Goal: Task Accomplishment & Management: Manage account settings

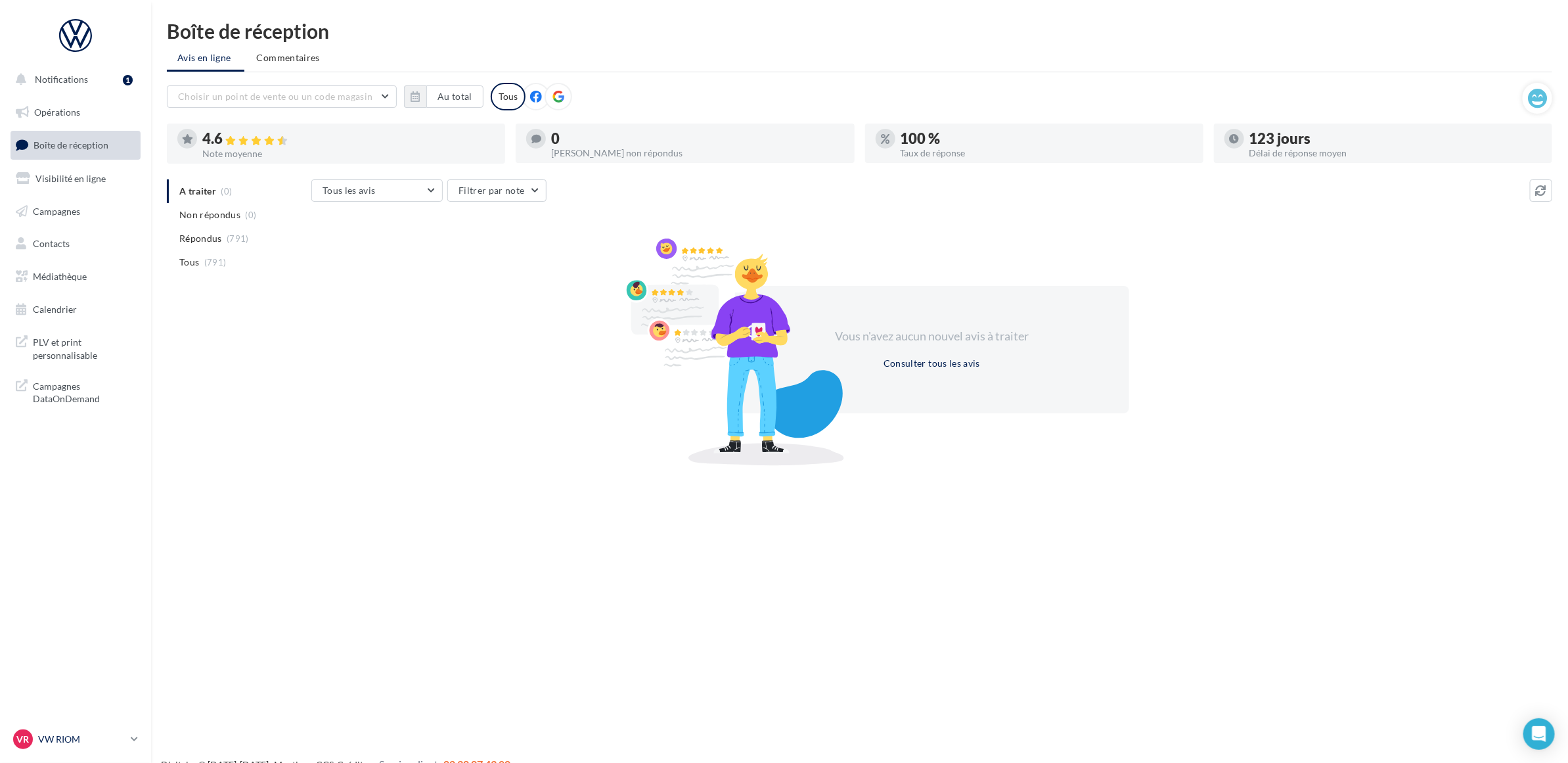
click at [50, 737] on p "VW RIOM" at bounding box center [82, 740] width 87 height 13
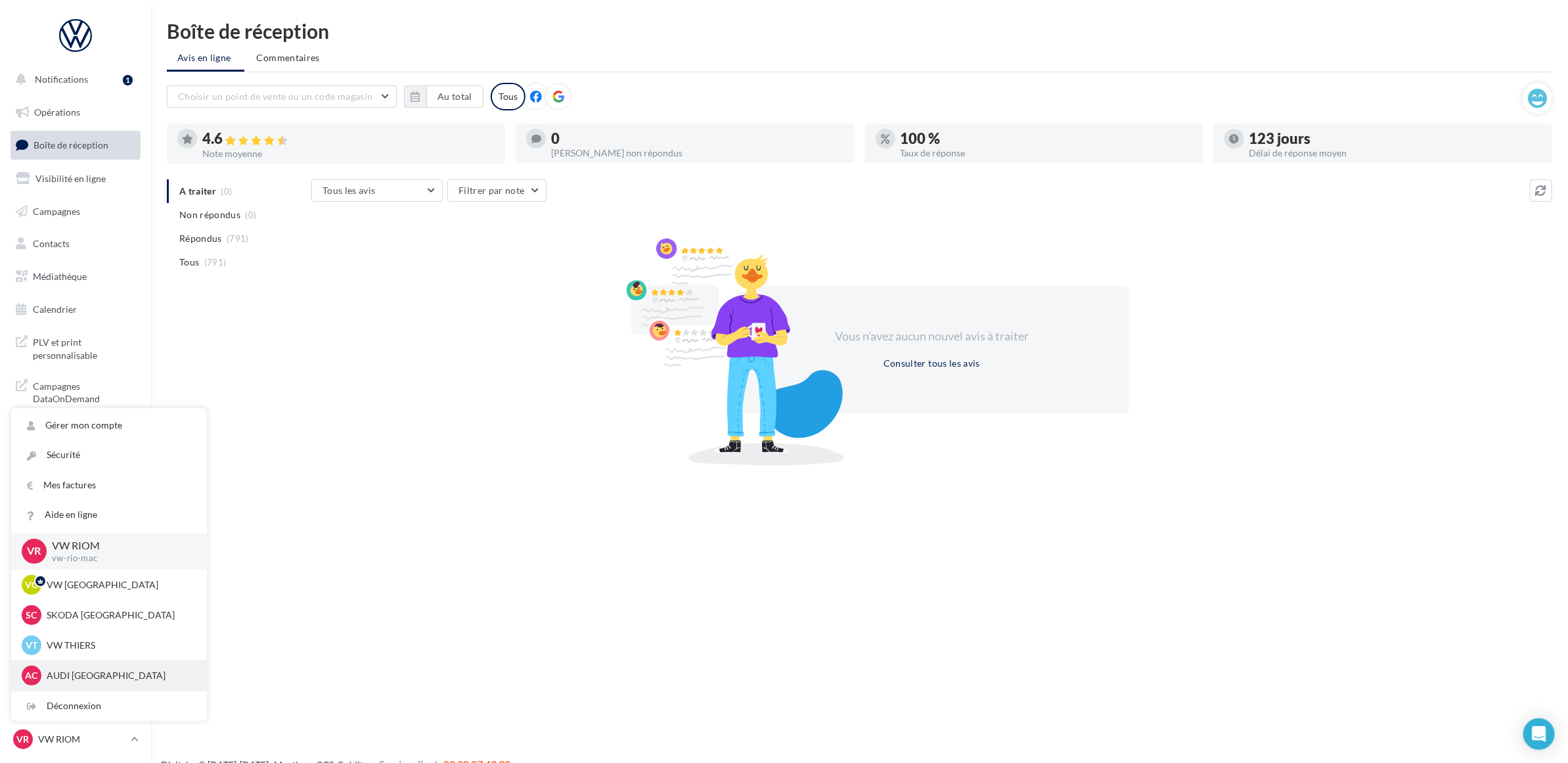
click at [96, 672] on p "AUDI [GEOGRAPHIC_DATA]" at bounding box center [119, 676] width 145 height 13
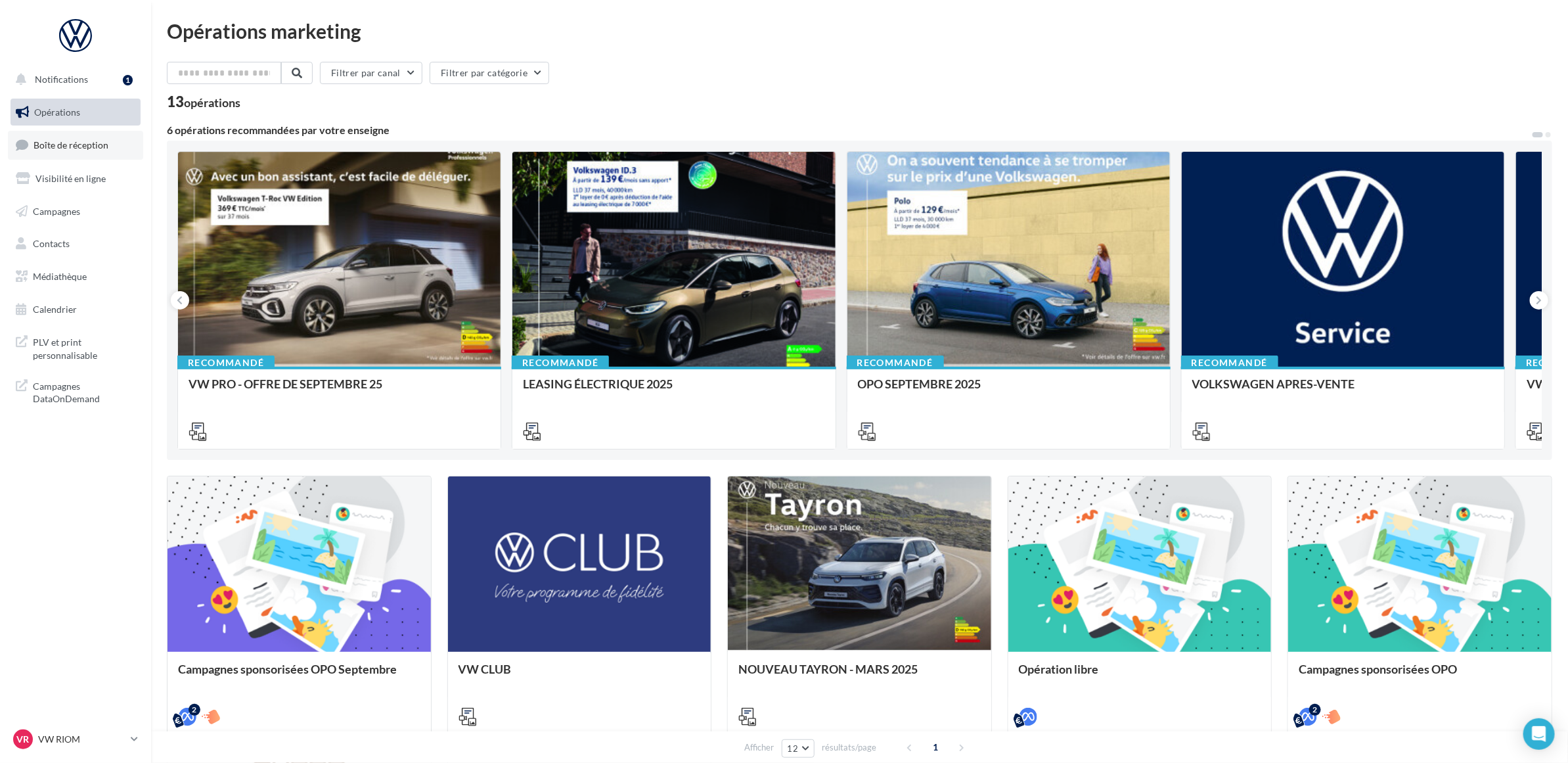
click at [94, 146] on span "Boîte de réception" at bounding box center [71, 145] width 75 height 11
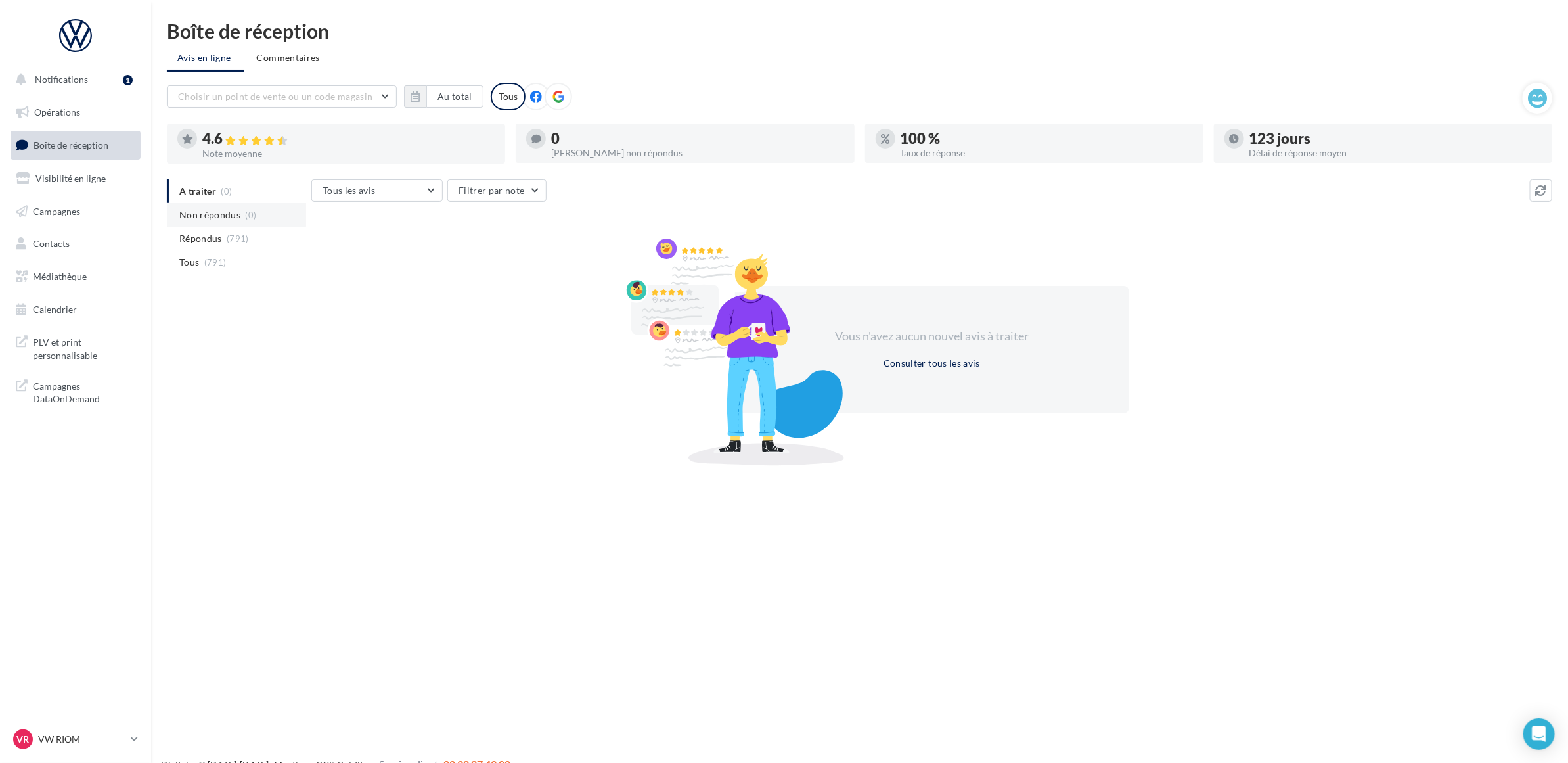
click at [186, 208] on span "Non répondus" at bounding box center [209, 215] width 61 height 13
click at [64, 731] on div "VR VW RIOM vw-rio-mac" at bounding box center [69, 740] width 112 height 20
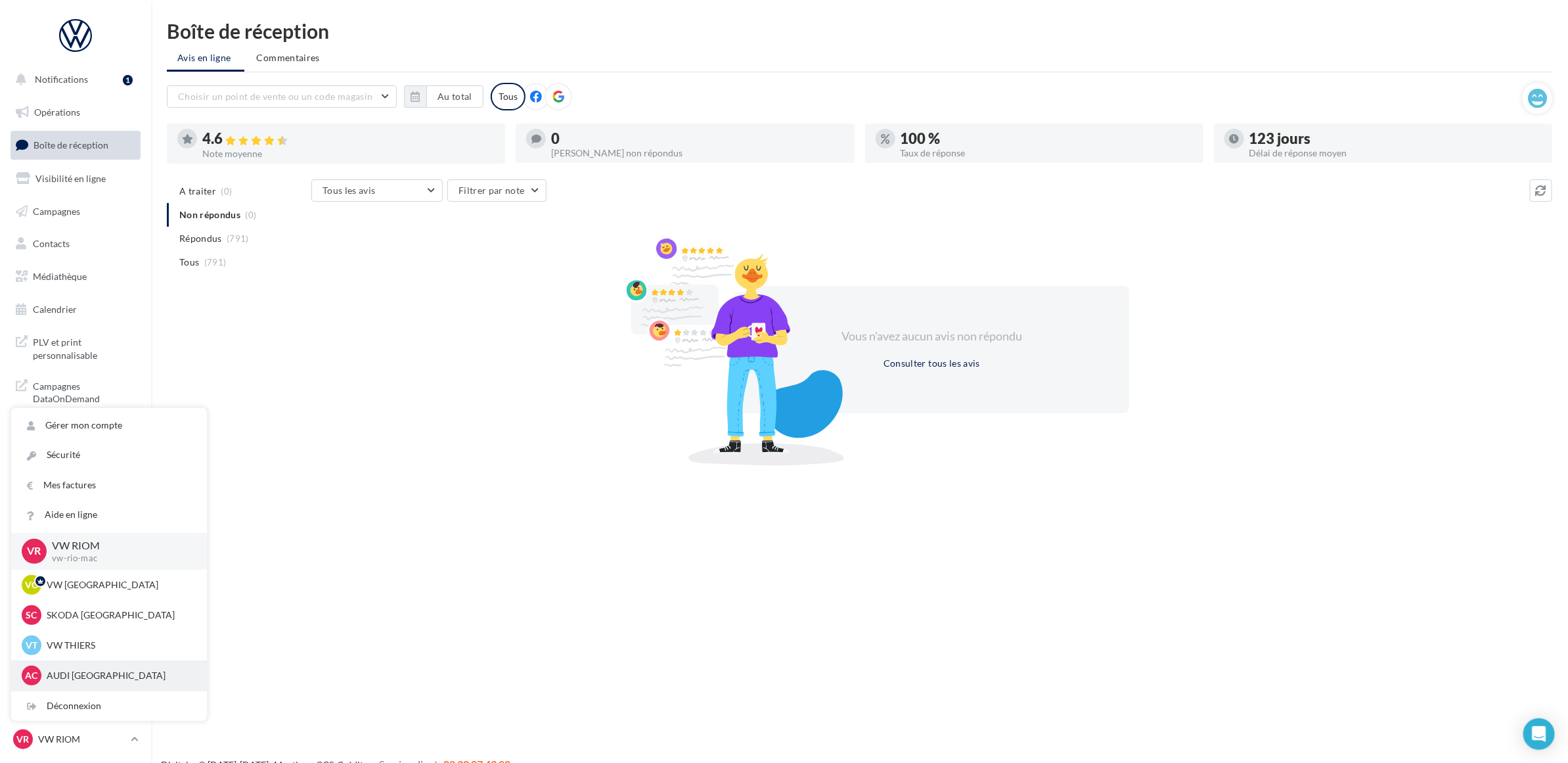
click at [89, 673] on p "AUDI [GEOGRAPHIC_DATA]" at bounding box center [119, 676] width 145 height 13
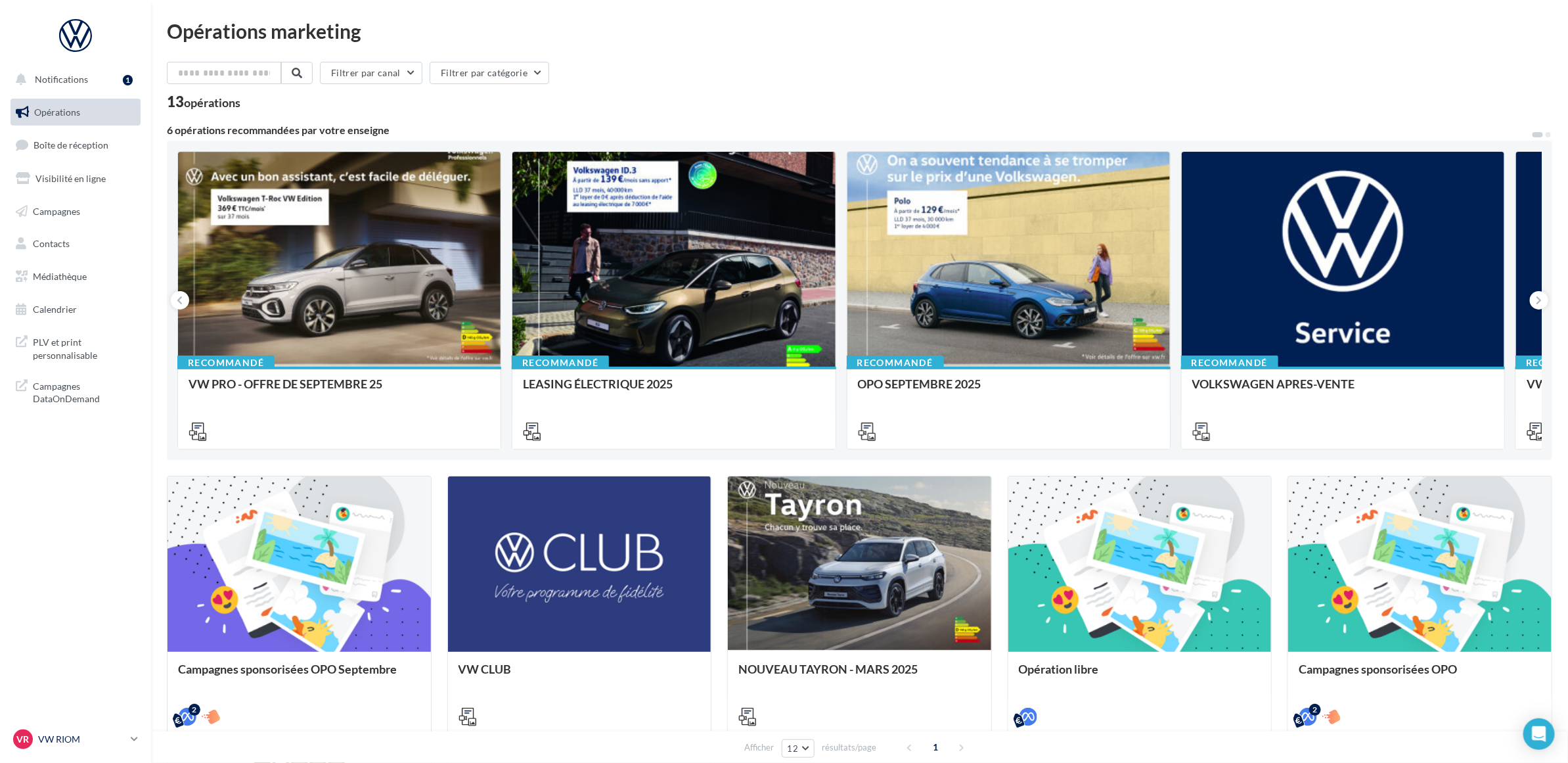
click at [66, 748] on div "VR VW RIOM vw-rio-mac" at bounding box center [69, 740] width 112 height 20
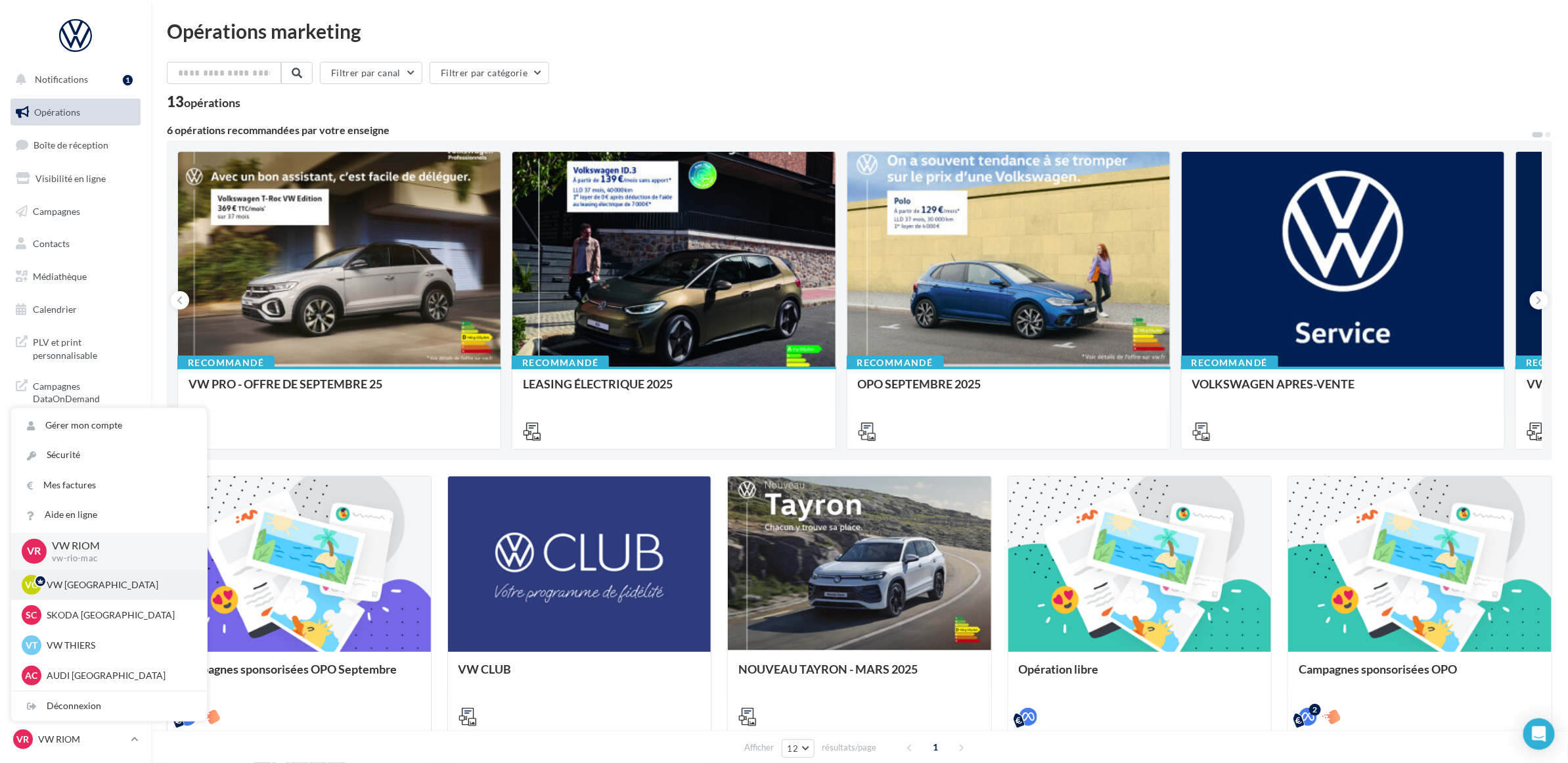
click at [106, 593] on div "VC VW CLERMONT-FERRAND vw-aub-mac" at bounding box center [109, 585] width 175 height 20
